Goal: Task Accomplishment & Management: Use online tool/utility

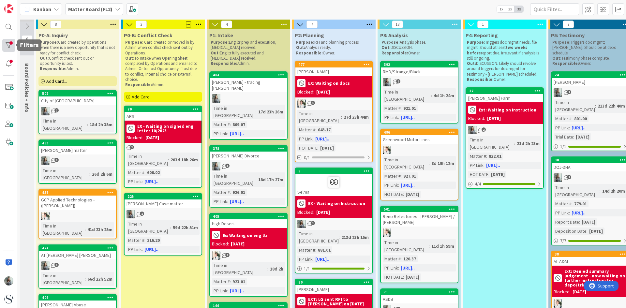
click at [8, 43] on div at bounding box center [8, 45] width 13 height 13
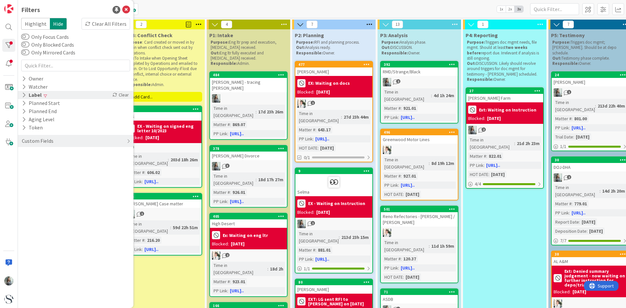
click at [36, 92] on div "Label" at bounding box center [31, 95] width 21 height 8
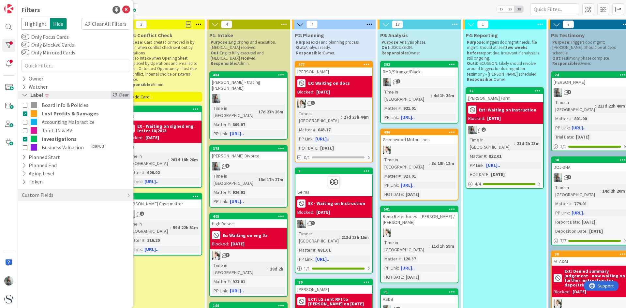
click at [124, 94] on div "Clear" at bounding box center [120, 95] width 19 height 8
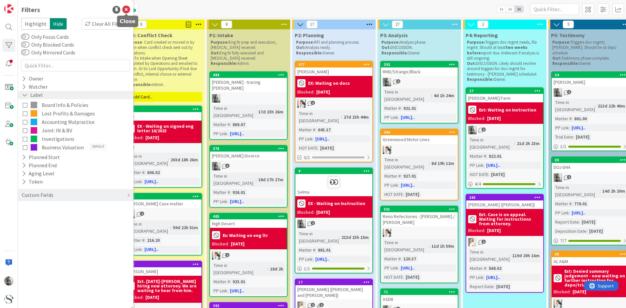
click at [128, 7] on icon at bounding box center [126, 10] width 8 height 8
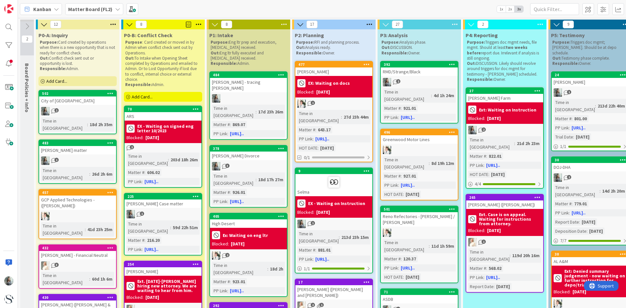
click at [143, 94] on span "Add Card..." at bounding box center [142, 97] width 21 height 6
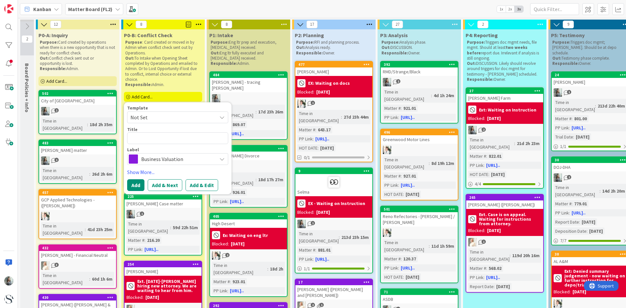
click at [145, 138] on textarea at bounding box center [177, 138] width 101 height 12
type textarea "x"
type textarea "A"
type textarea "x"
type textarea "An"
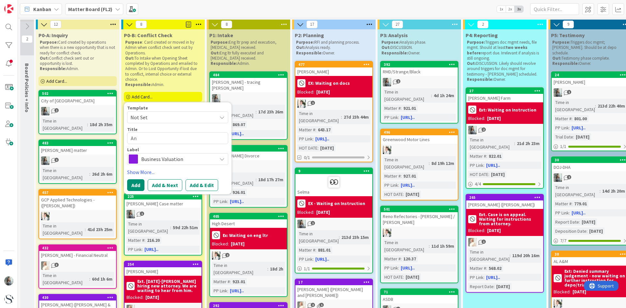
type textarea "x"
type textarea "And"
type textarea "x"
type textarea "Ander"
type textarea "x"
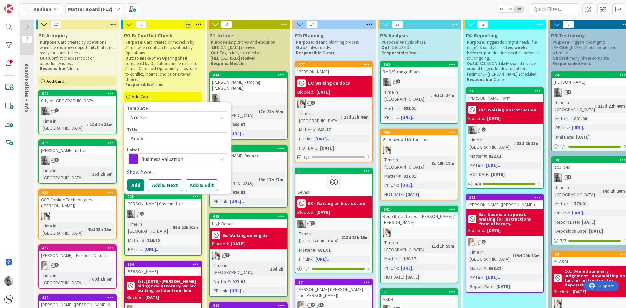
type textarea "[PERSON_NAME]"
type textarea "x"
type textarea "[PERSON_NAME]"
type textarea "x"
type textarea "[PERSON_NAME]"
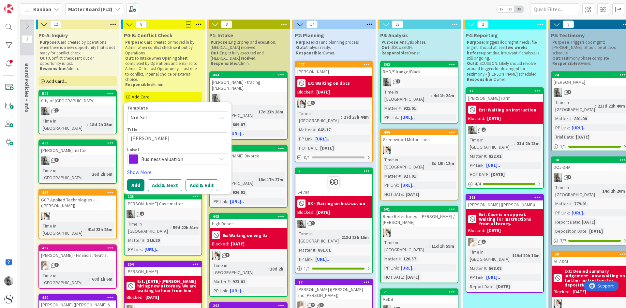
type textarea "x"
type textarea "Andersonv"
type textarea "x"
type textarea "Andersonv."
type textarea "x"
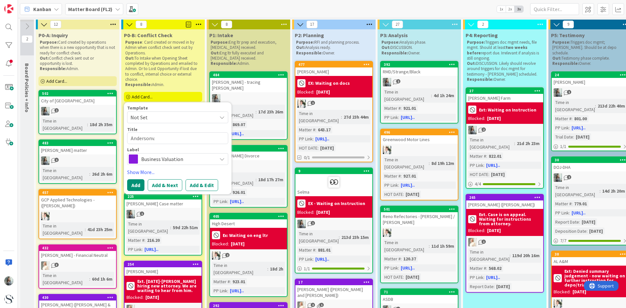
type textarea "Andersonv."
type textarea "x"
type textarea "Andersonv."
type textarea "x"
type textarea "Andersonv"
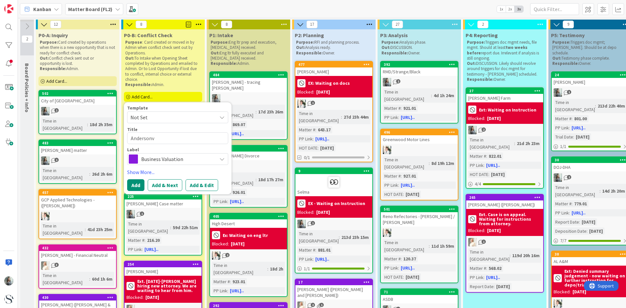
type textarea "x"
type textarea "[PERSON_NAME]"
type textarea "x"
type textarea "[PERSON_NAME]"
type textarea "x"
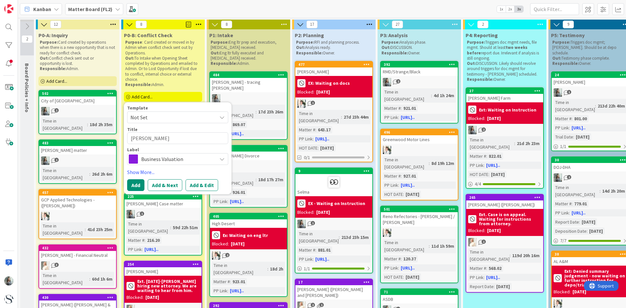
type textarea "[PERSON_NAME]"
type textarea "x"
type textarea "[PERSON_NAME] v"
type textarea "x"
type textarea "[PERSON_NAME] v."
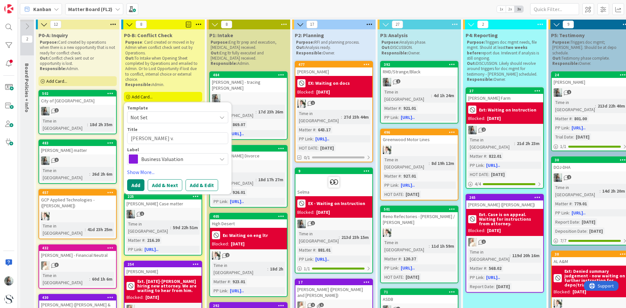
type textarea "x"
type textarea "[PERSON_NAME] v. A"
type textarea "x"
type textarea "[PERSON_NAME] v. And"
type textarea "x"
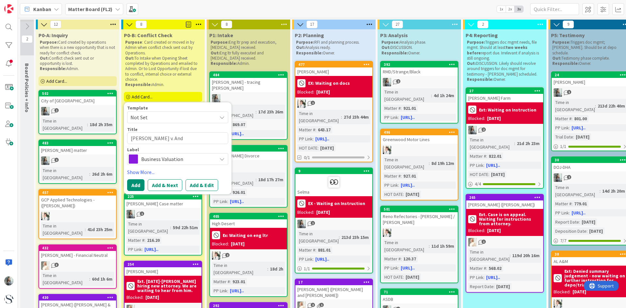
type textarea "[PERSON_NAME] [PERSON_NAME]"
type textarea "x"
type textarea "[PERSON_NAME] [PERSON_NAME]"
type textarea "x"
type textarea "[PERSON_NAME] [PERSON_NAME]"
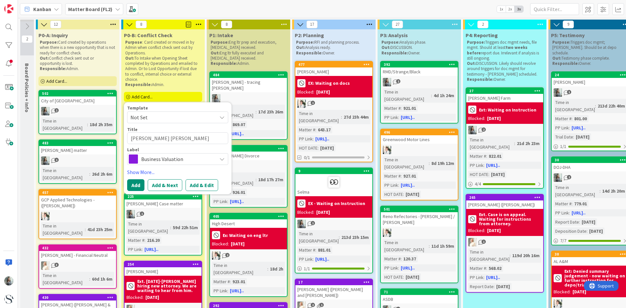
type textarea "x"
type textarea "[PERSON_NAME] [PERSON_NAME]"
type textarea "x"
type textarea "[PERSON_NAME] [PERSON_NAME]"
click at [159, 154] on div "Label Business Valuation" at bounding box center [177, 156] width 101 height 18
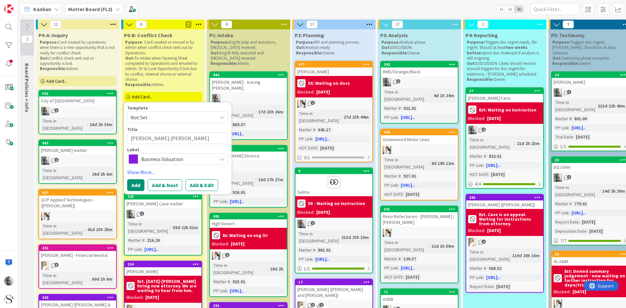
click at [159, 158] on span "Business Valuation" at bounding box center [177, 159] width 72 height 9
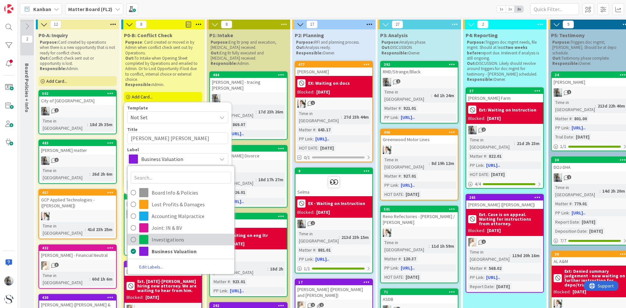
click at [133, 241] on icon at bounding box center [133, 240] width 5 height 10
type textarea "x"
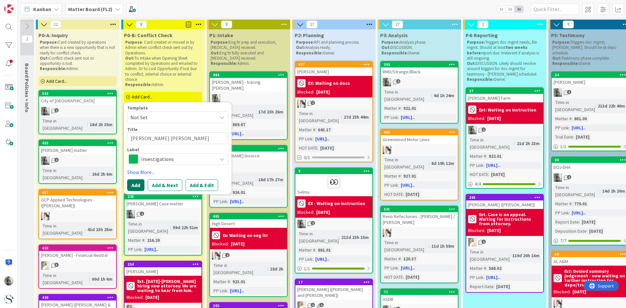
click at [136, 186] on button "Add" at bounding box center [135, 185] width 17 height 12
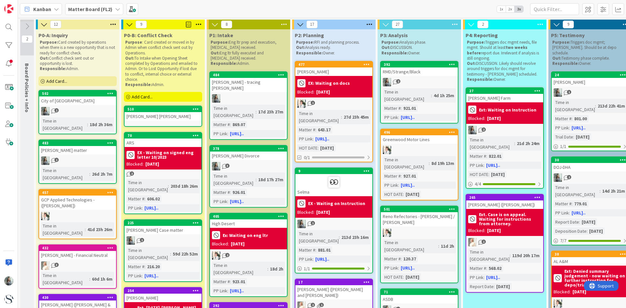
click at [148, 114] on div "[PERSON_NAME] [PERSON_NAME]" at bounding box center [163, 116] width 77 height 8
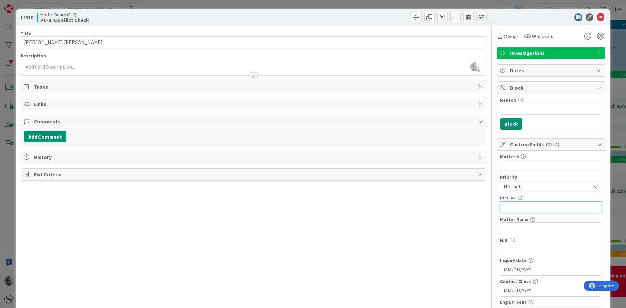
click at [509, 202] on input "text" at bounding box center [551, 208] width 102 height 12
paste input "[URL][DOMAIN_NAME]"
type input "[URL][DOMAIN_NAME]"
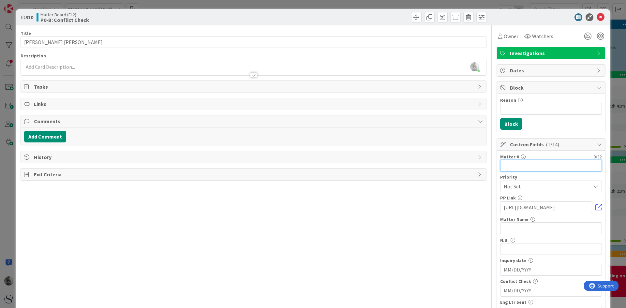
click at [530, 163] on input "text" at bounding box center [551, 166] width 102 height 12
type input "869.09"
click at [505, 229] on input "text" at bounding box center [551, 228] width 102 height 12
type input "[PERSON_NAME] - [PERSON_NAME] v. And"
click at [597, 16] on icon at bounding box center [601, 17] width 8 height 8
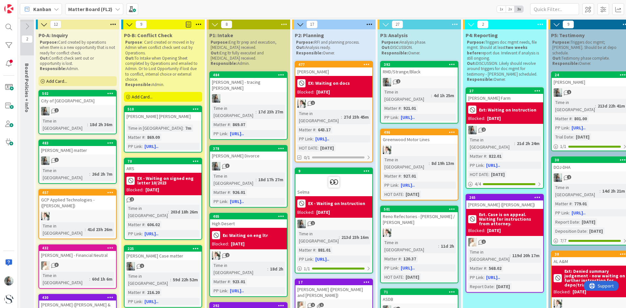
click at [134, 99] on span "Add Card..." at bounding box center [142, 97] width 21 height 6
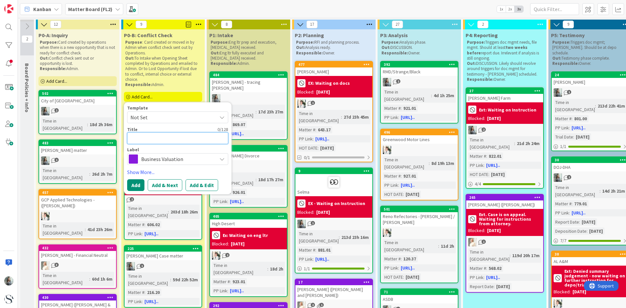
type textarea "x"
type textarea "Ho"
type textarea "x"
type textarea "Hol"
type textarea "x"
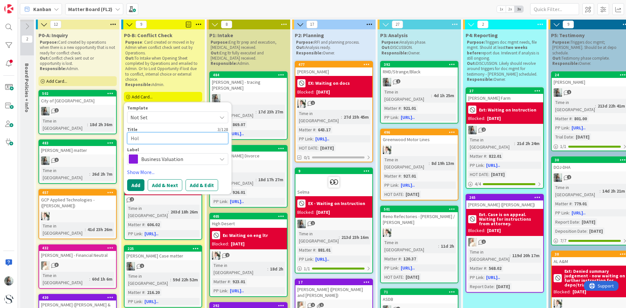
type textarea "[PERSON_NAME]"
type textarea "x"
type textarea "[PERSON_NAME]"
type textarea "x"
type textarea "[PERSON_NAME]"
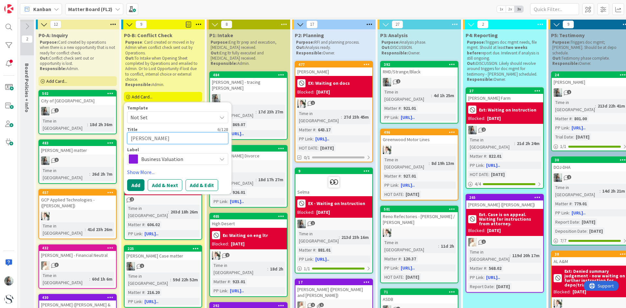
type textarea "x"
type textarea "[PERSON_NAME]"
type textarea "x"
type textarea "[PERSON_NAME]"
type textarea "x"
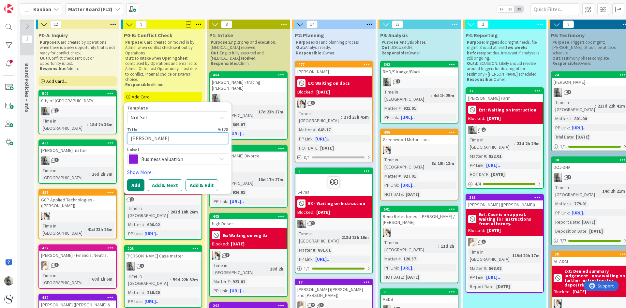
type textarea "[PERSON_NAME]"
type textarea "x"
type textarea "[PERSON_NAME]"
click at [137, 183] on button "Add" at bounding box center [135, 185] width 17 height 12
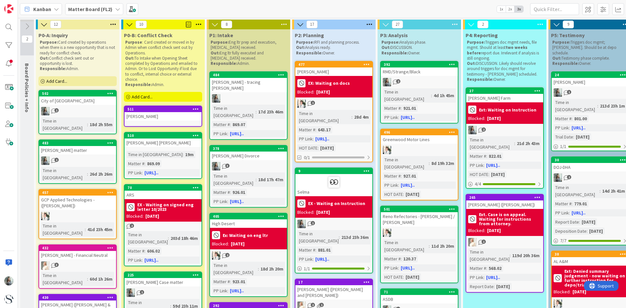
click at [149, 115] on div "[PERSON_NAME]" at bounding box center [163, 116] width 77 height 8
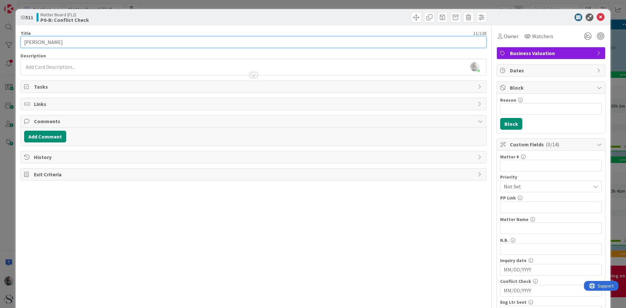
click at [23, 41] on input "[PERSON_NAME]" at bounding box center [254, 42] width 466 height 12
type input "Rose"
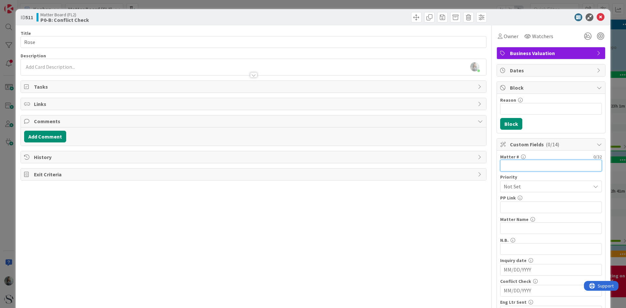
click at [522, 165] on input "text" at bounding box center [551, 166] width 102 height 12
type input "834.03"
click at [512, 208] on input "text" at bounding box center [551, 208] width 102 height 12
paste input "[URL][DOMAIN_NAME]"
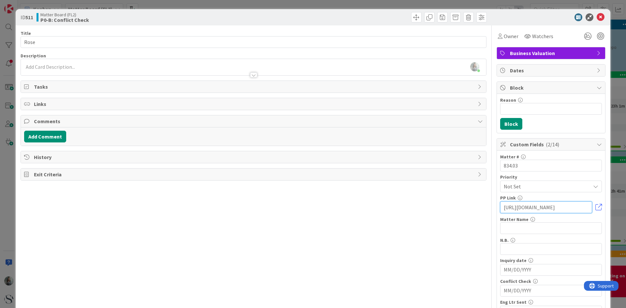
type input "[URL][DOMAIN_NAME]"
click at [507, 229] on input "text" at bounding box center [551, 228] width 102 height 12
type input "Rose Matter"
click at [518, 290] on input "MM/DD/YYYY" at bounding box center [551, 290] width 95 height 11
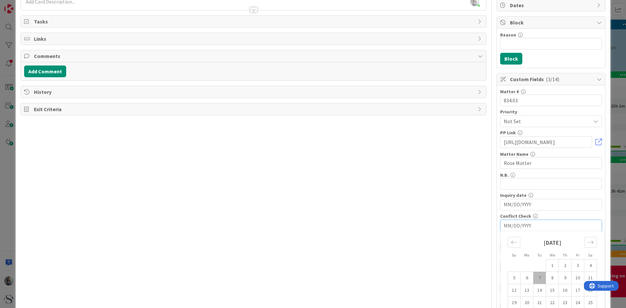
scroll to position [98, 0]
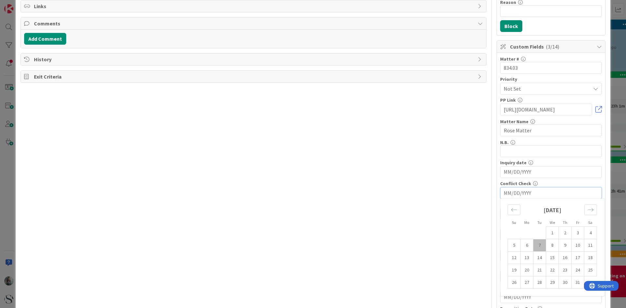
click at [536, 247] on td "7" at bounding box center [540, 245] width 13 height 12
type input "[DATE]"
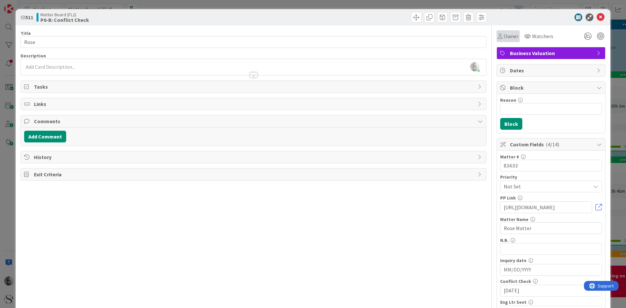
click at [504, 33] on span "Owner" at bounding box center [511, 36] width 15 height 8
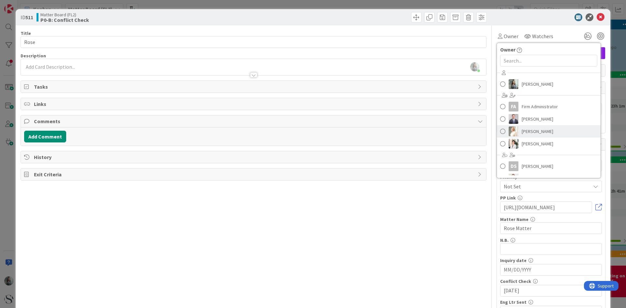
click at [502, 128] on link "[PERSON_NAME]" at bounding box center [549, 131] width 104 height 12
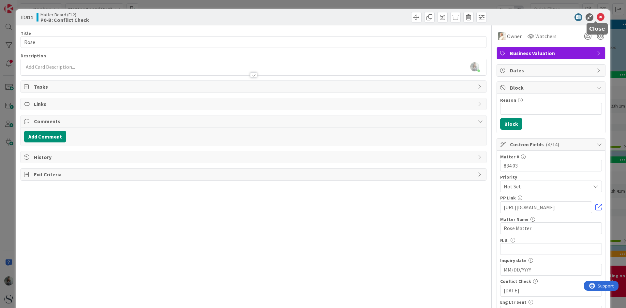
click at [597, 16] on icon at bounding box center [601, 17] width 8 height 8
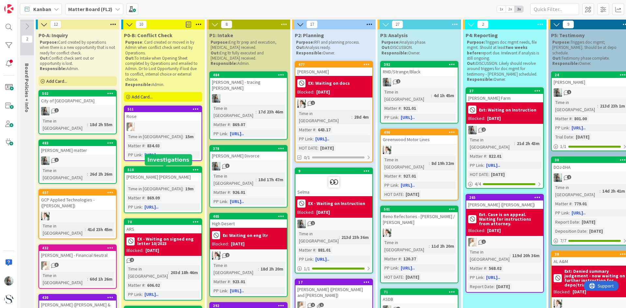
click at [147, 172] on div "510" at bounding box center [165, 170] width 74 height 5
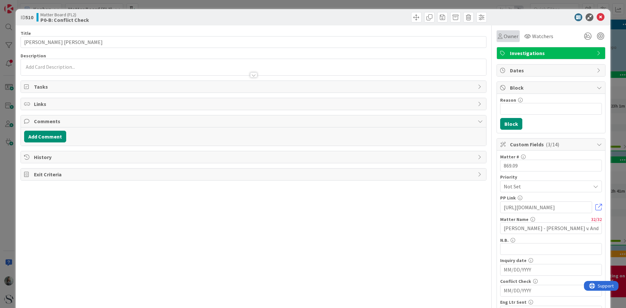
click at [501, 41] on div "Owner" at bounding box center [508, 36] width 23 height 12
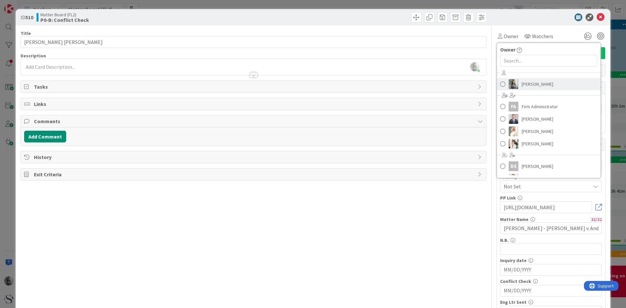
click at [517, 86] on link "[PERSON_NAME]" at bounding box center [549, 84] width 104 height 12
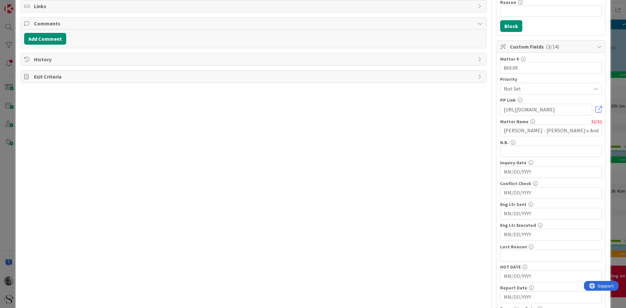
scroll to position [130, 0]
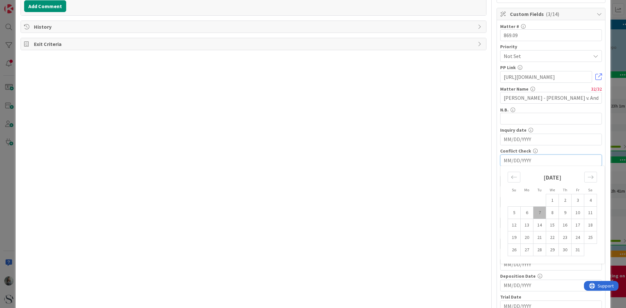
click at [518, 159] on input "MM/DD/YYYY" at bounding box center [551, 160] width 95 height 11
click at [523, 215] on td "6" at bounding box center [527, 213] width 13 height 12
type input "[DATE]"
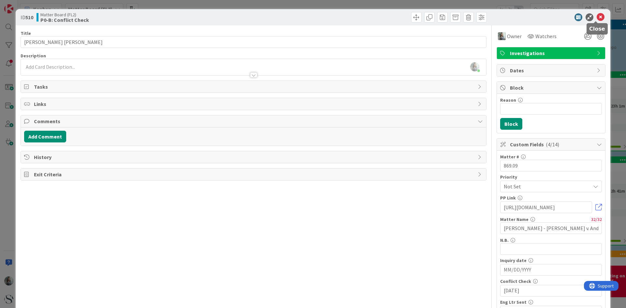
click at [597, 18] on icon at bounding box center [601, 17] width 8 height 8
